Goal: Check status: Check status

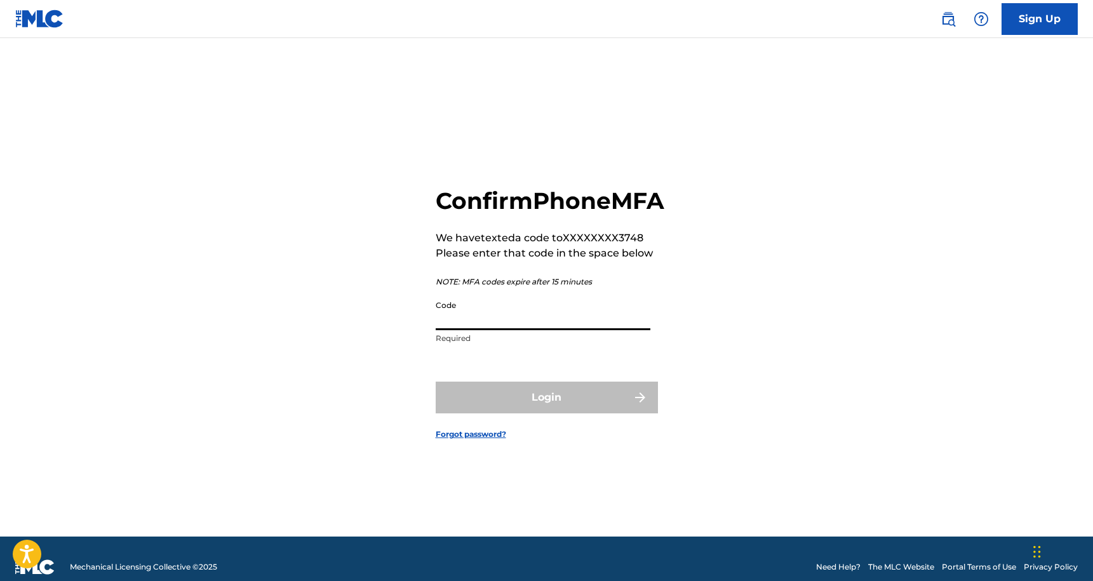
click at [480, 330] on input "Code" at bounding box center [543, 312] width 215 height 36
paste input "230180"
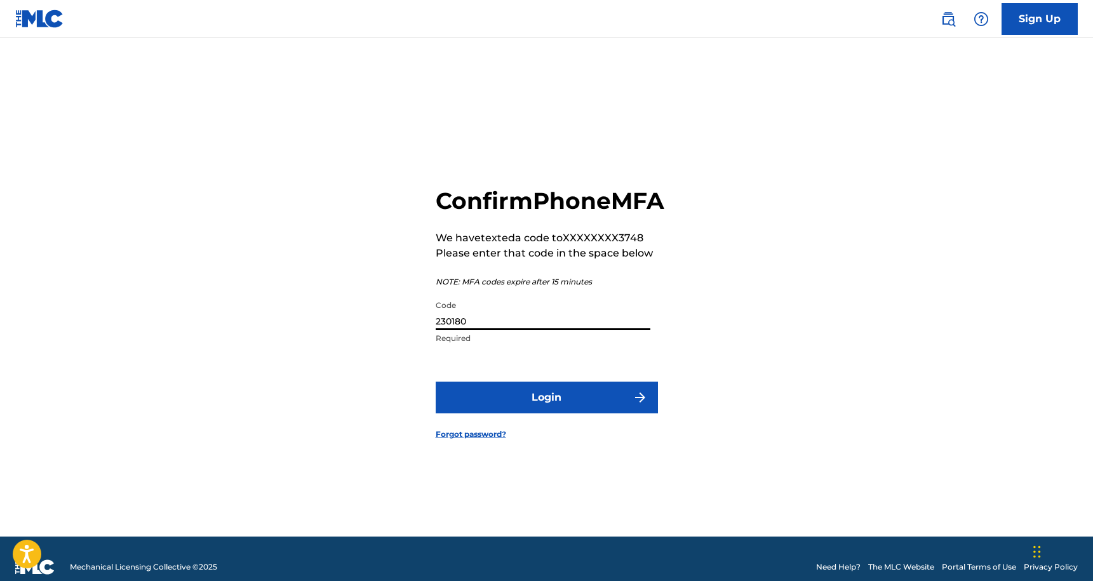
type input "230180"
click at [626, 413] on button "Login" at bounding box center [547, 398] width 222 height 32
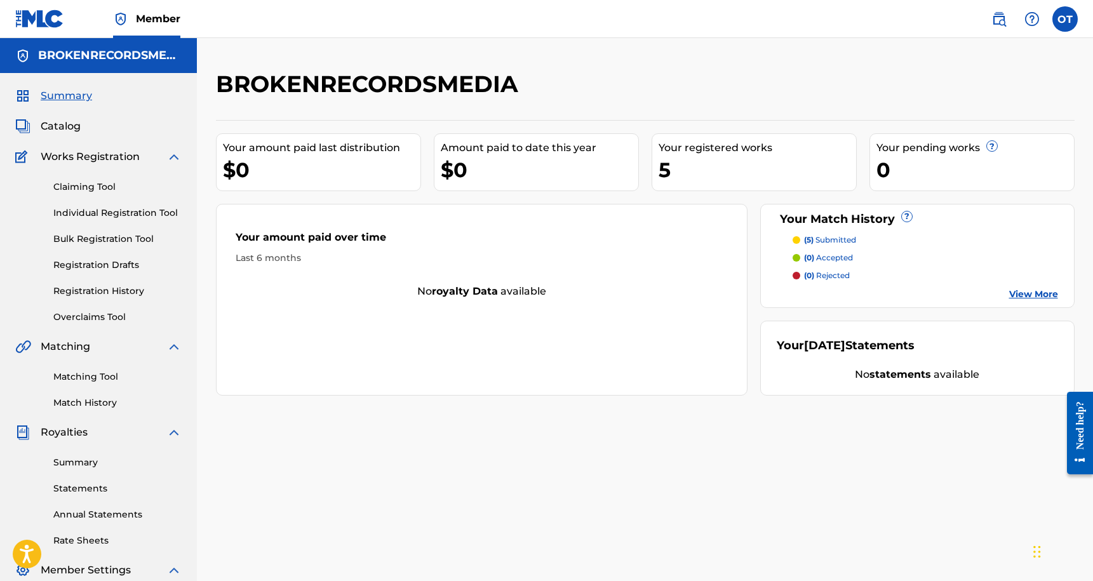
click at [828, 239] on p "(5) submitted" at bounding box center [830, 239] width 52 height 11
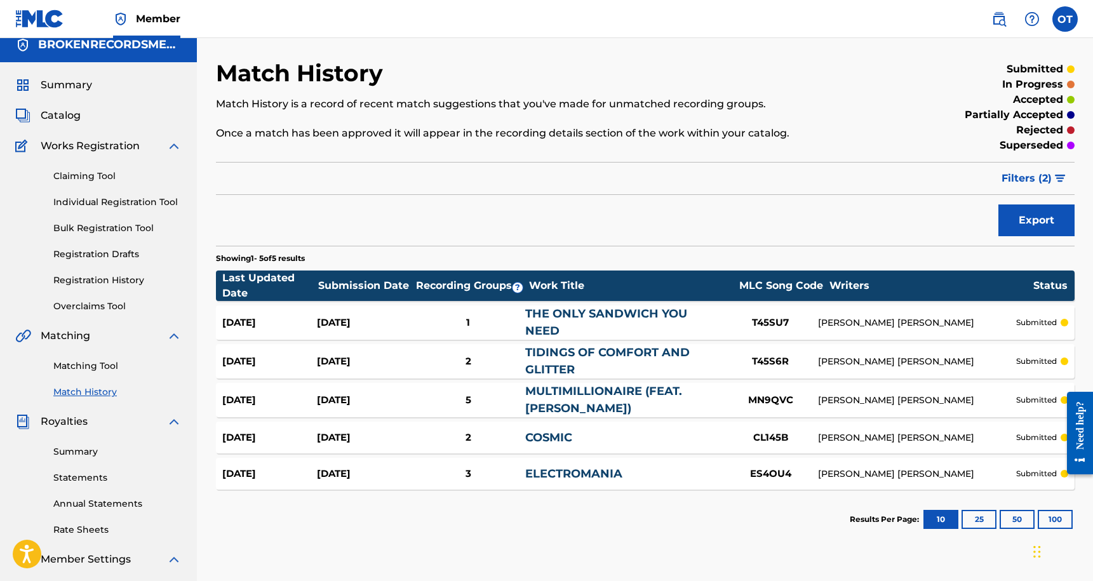
scroll to position [131, 0]
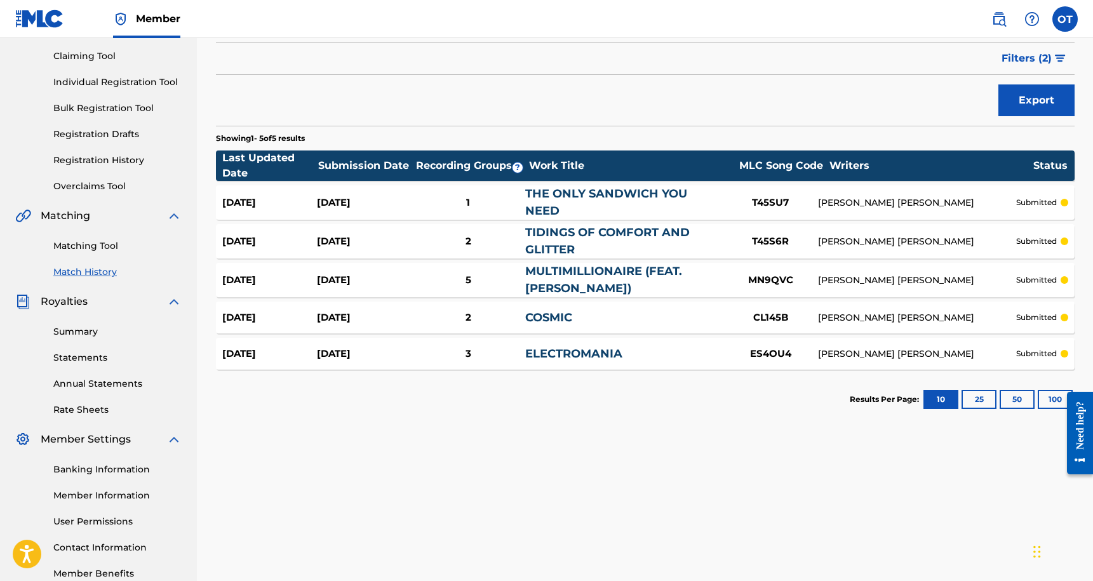
click at [451, 324] on div "2" at bounding box center [469, 318] width 114 height 15
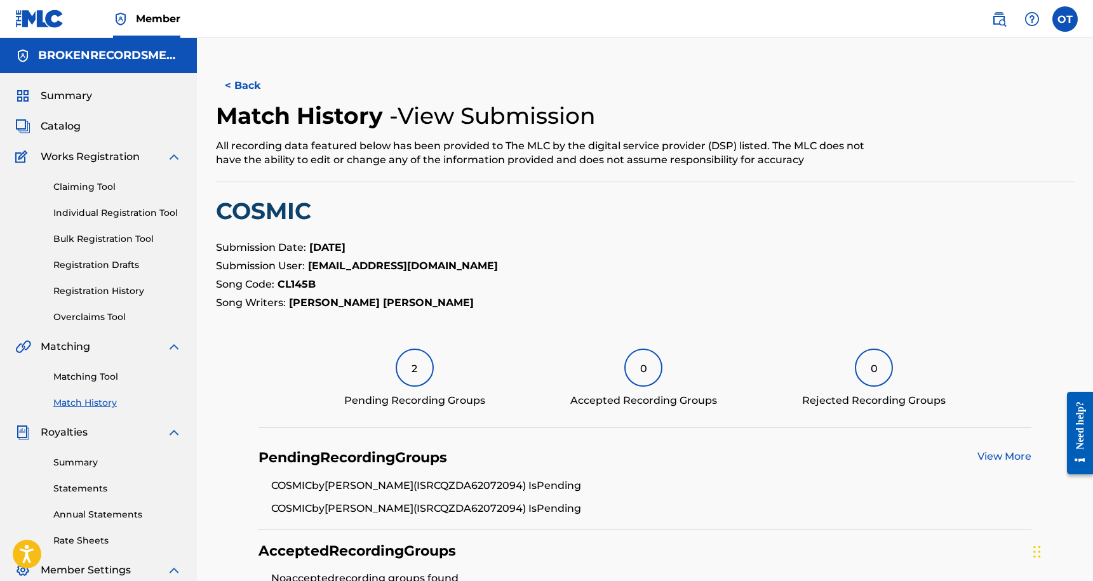
scroll to position [212, 0]
